Goal: Task Accomplishment & Management: Manage account settings

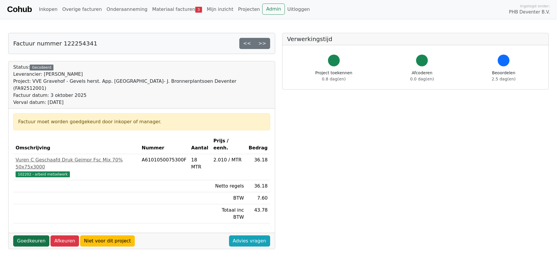
click at [23, 236] on link "Goedkeuren" at bounding box center [31, 241] width 36 height 11
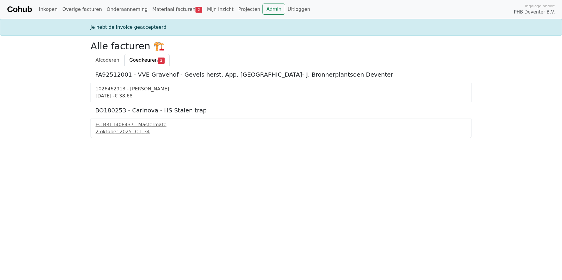
click at [117, 91] on div "1026462913 - [PERSON_NAME]" at bounding box center [280, 89] width 371 height 7
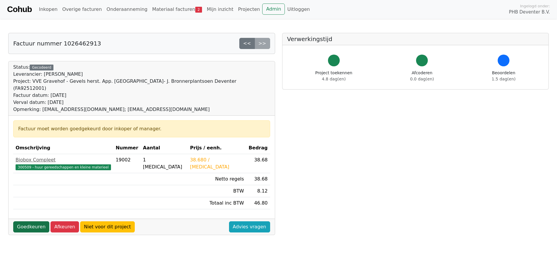
click at [31, 222] on link "Goedkeuren" at bounding box center [31, 227] width 36 height 11
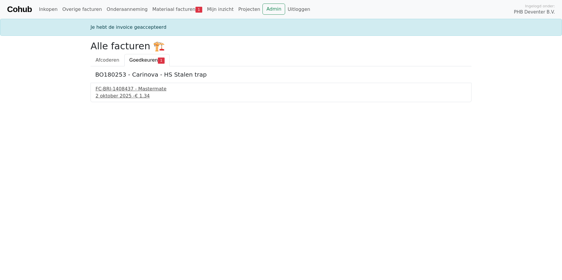
click at [117, 88] on div "FC-BRI-1408437 - Mastermate" at bounding box center [280, 89] width 371 height 7
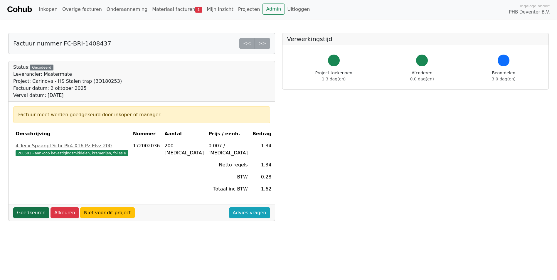
click at [27, 213] on link "Goedkeuren" at bounding box center [31, 212] width 36 height 11
